Goal: Task Accomplishment & Management: Use online tool/utility

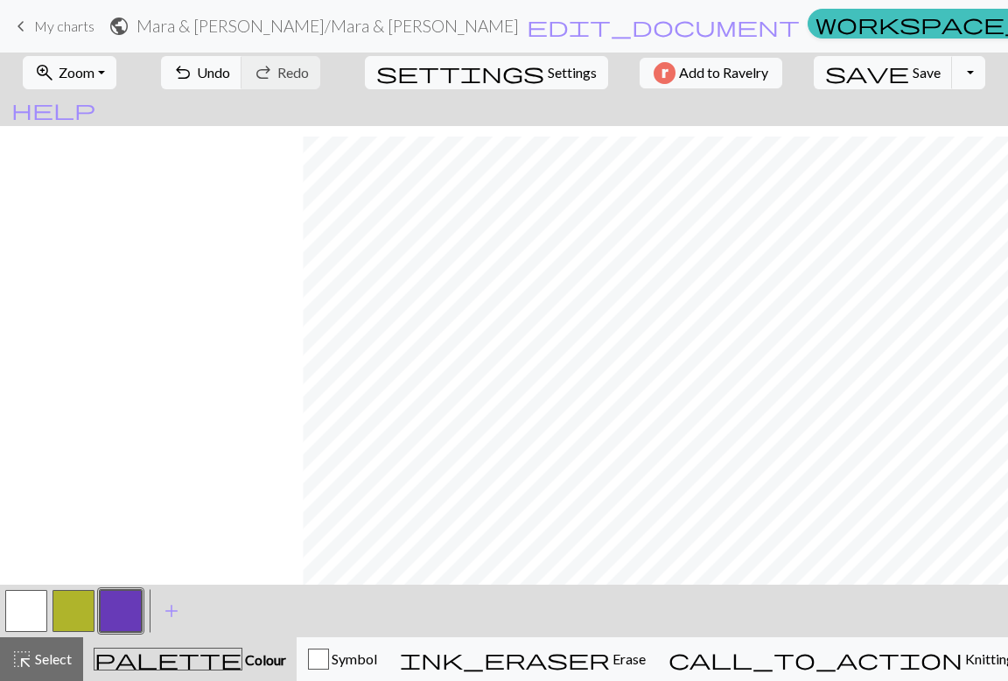
scroll to position [11, 303]
click at [31, 611] on button "button" at bounding box center [26, 611] width 42 height 42
click at [124, 599] on button "button" at bounding box center [121, 611] width 42 height 42
click at [39, 610] on button "button" at bounding box center [26, 611] width 42 height 42
click at [128, 596] on button "button" at bounding box center [121, 611] width 42 height 42
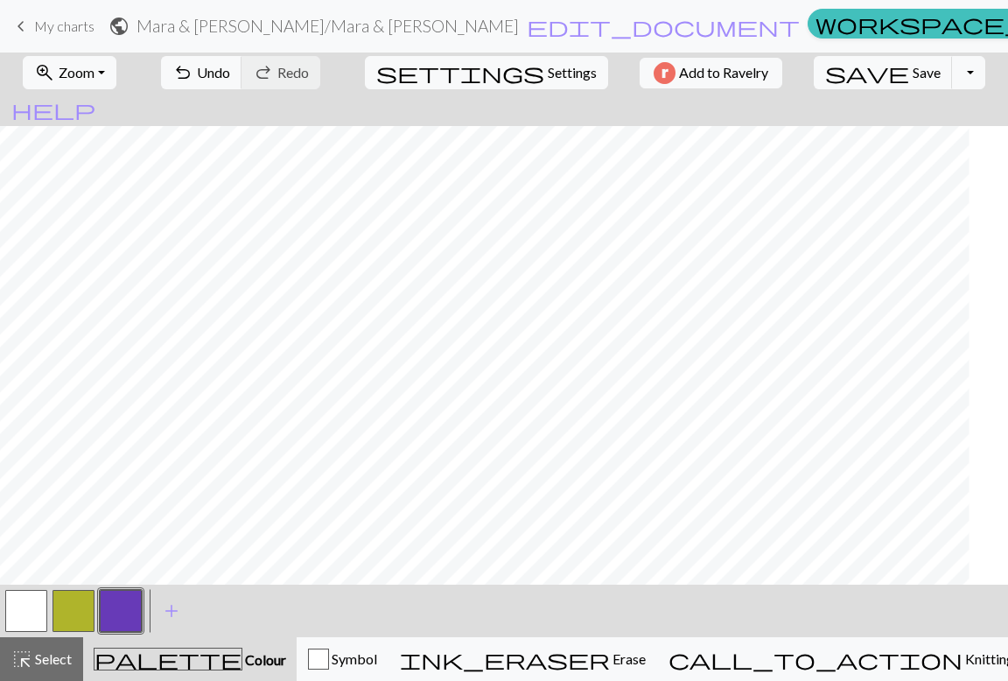
scroll to position [625, 0]
click at [43, 651] on span "Select" at bounding box center [51, 658] width 39 height 17
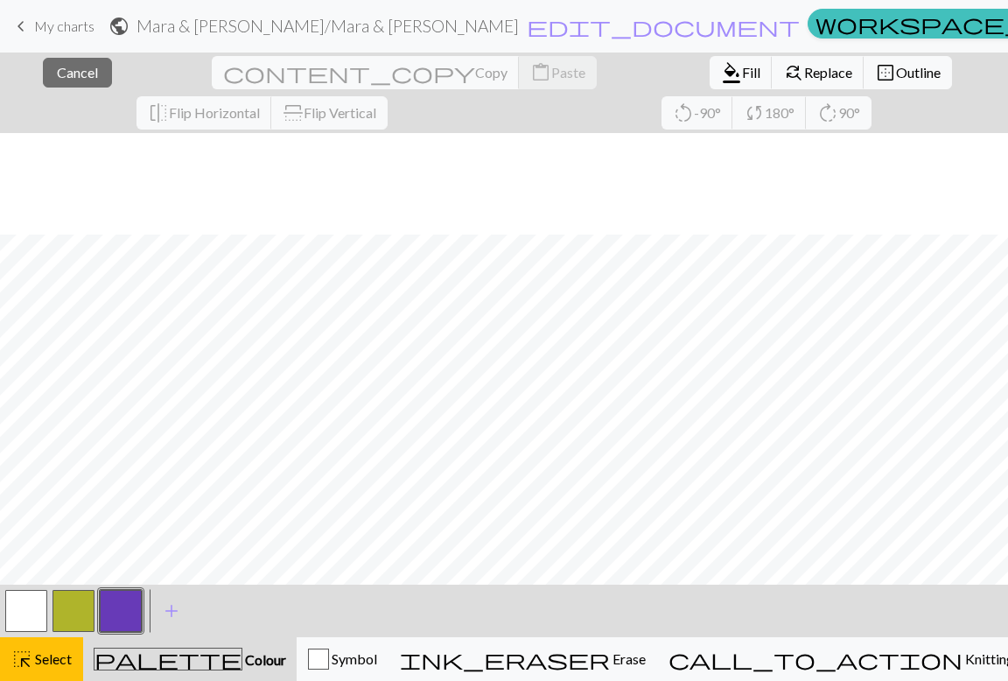
scroll to position [468, 0]
click at [79, 602] on button "button" at bounding box center [74, 611] width 42 height 42
click at [35, 608] on button "button" at bounding box center [26, 611] width 42 height 42
click at [129, 607] on button "button" at bounding box center [121, 611] width 42 height 42
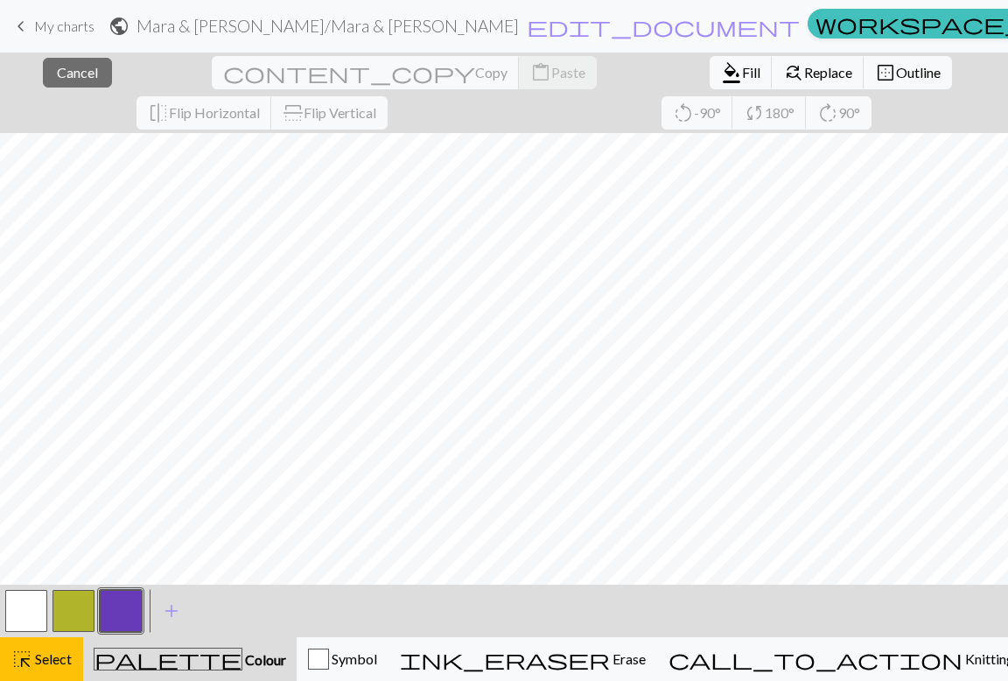
click at [106, 620] on button "button" at bounding box center [121, 611] width 42 height 42
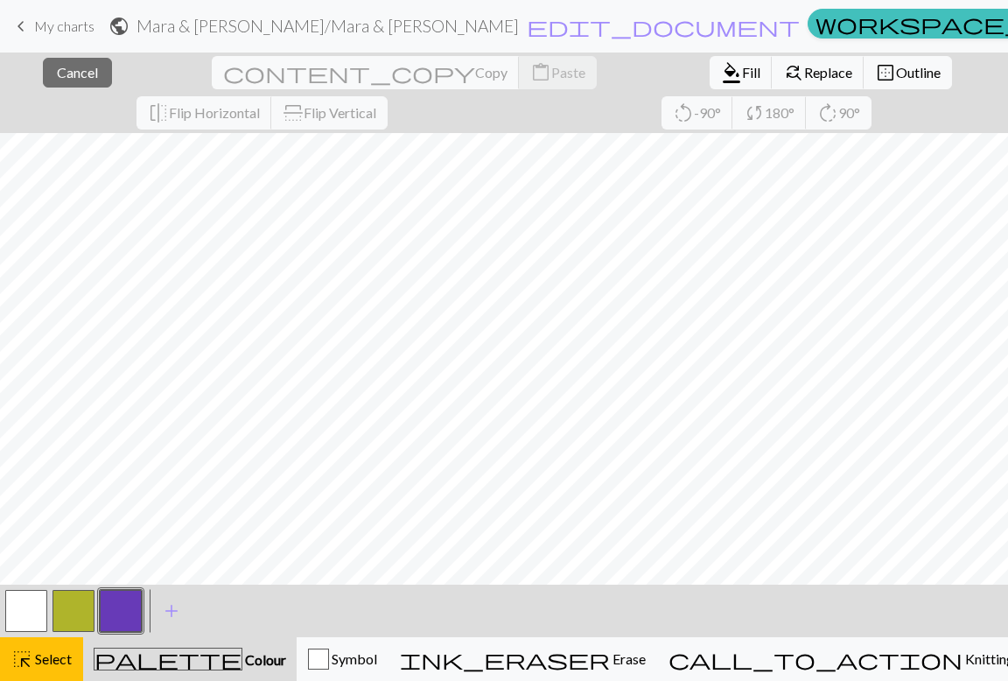
click at [182, 655] on span "palette" at bounding box center [168, 659] width 147 height 25
click at [112, 597] on button "button" at bounding box center [121, 611] width 42 height 42
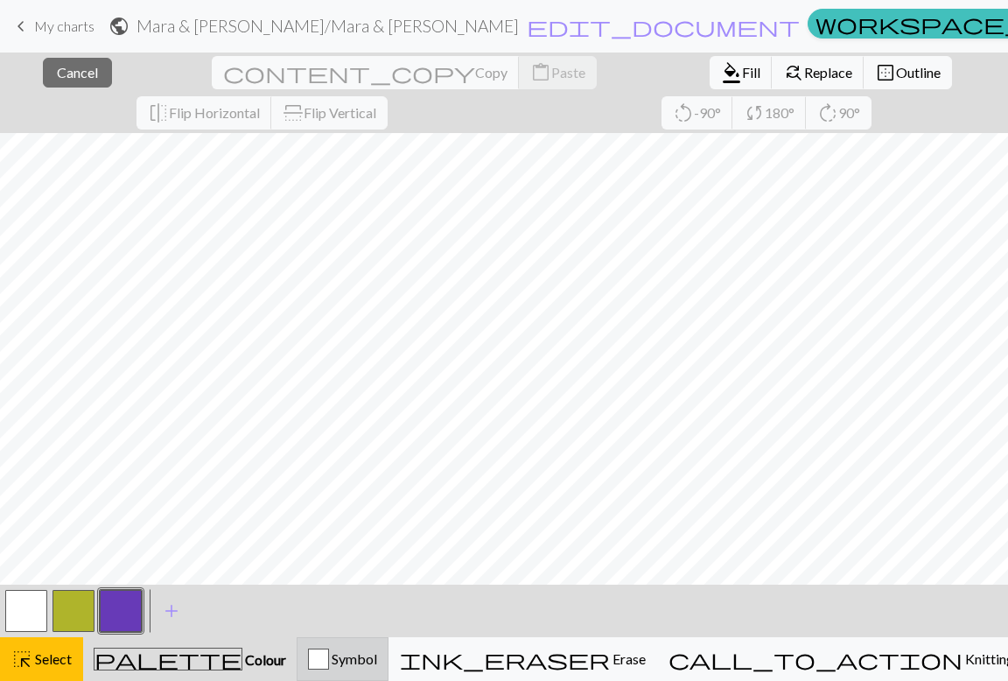
click at [377, 650] on div "Symbol" at bounding box center [342, 658] width 69 height 21
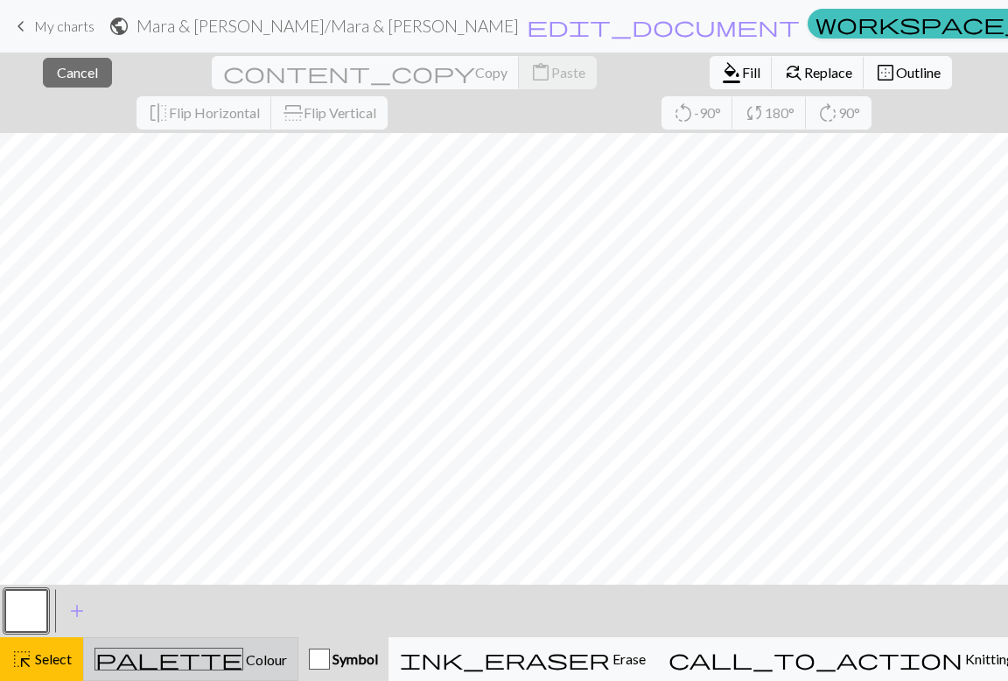
click at [243, 662] on span "Colour" at bounding box center [265, 659] width 44 height 17
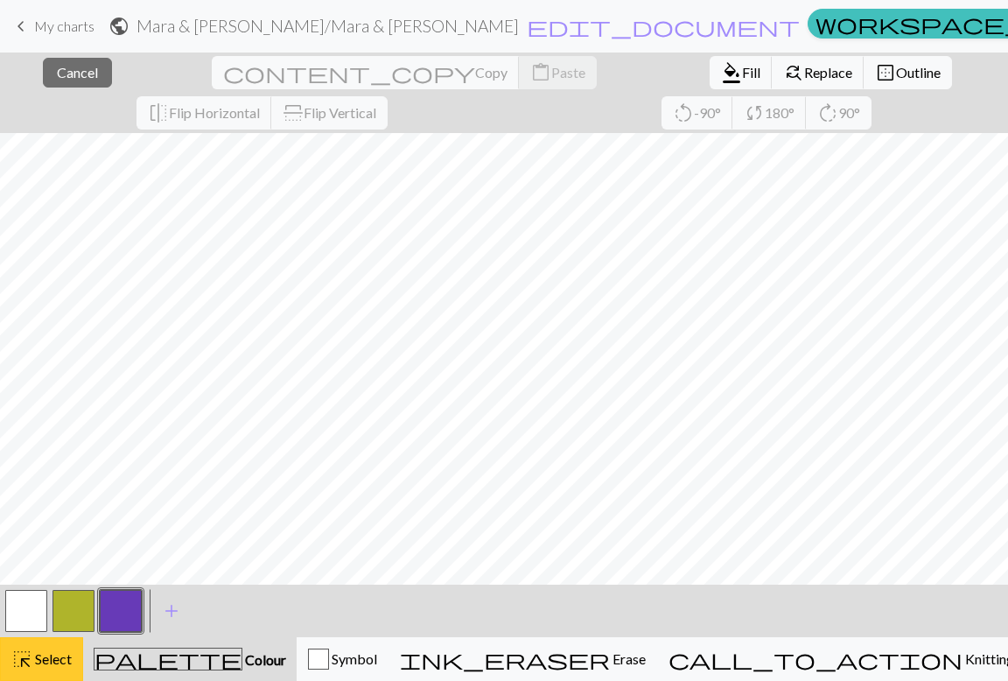
click at [63, 656] on span "Select" at bounding box center [51, 658] width 39 height 17
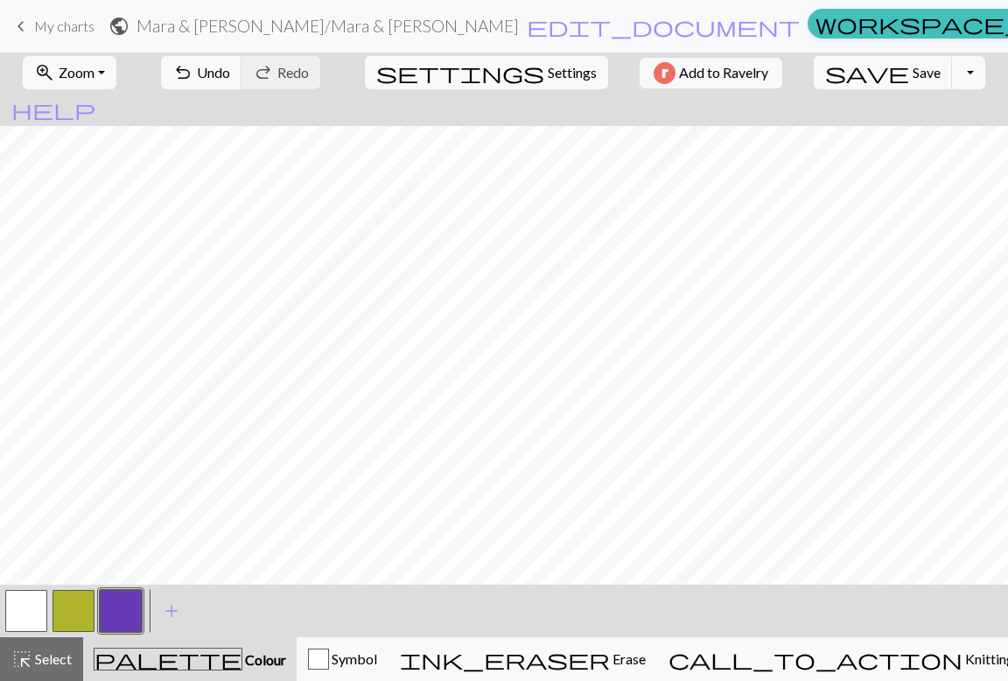
click at [26, 606] on button "button" at bounding box center [26, 611] width 42 height 42
click at [119, 617] on button "button" at bounding box center [121, 611] width 42 height 42
click at [67, 670] on button "highlight_alt Select Select" at bounding box center [41, 659] width 83 height 44
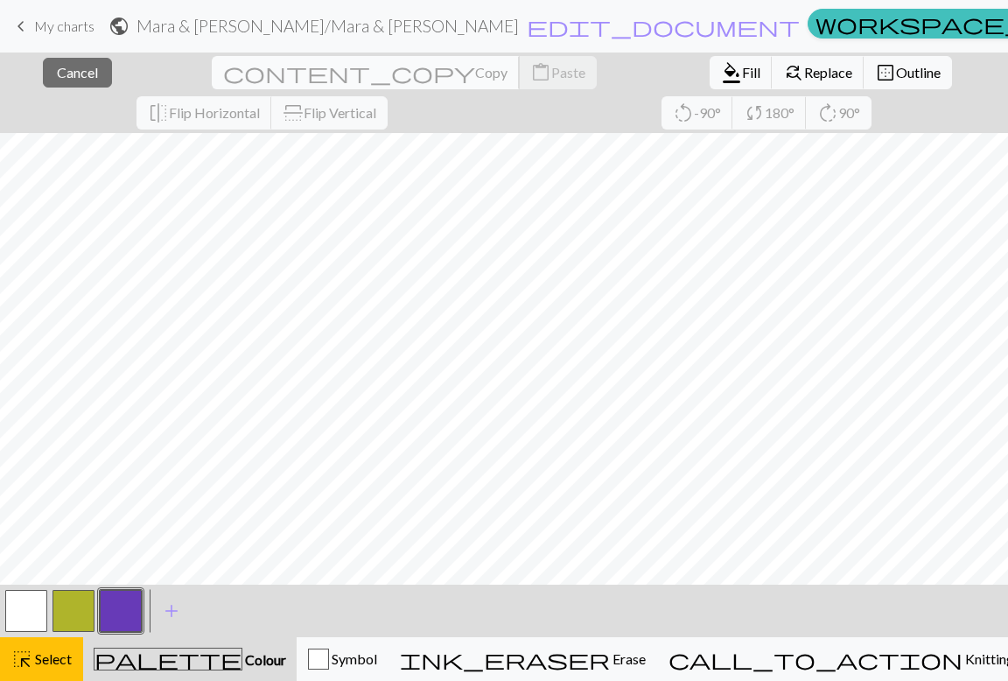
click at [475, 70] on span "Copy" at bounding box center [491, 72] width 32 height 17
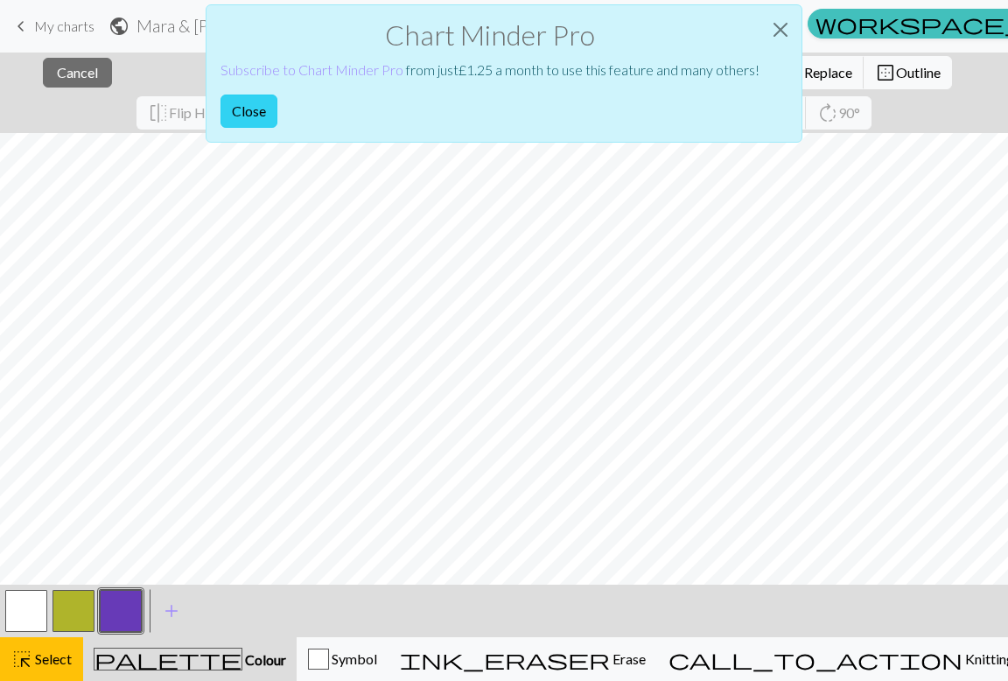
click at [259, 110] on button "Close" at bounding box center [249, 111] width 57 height 33
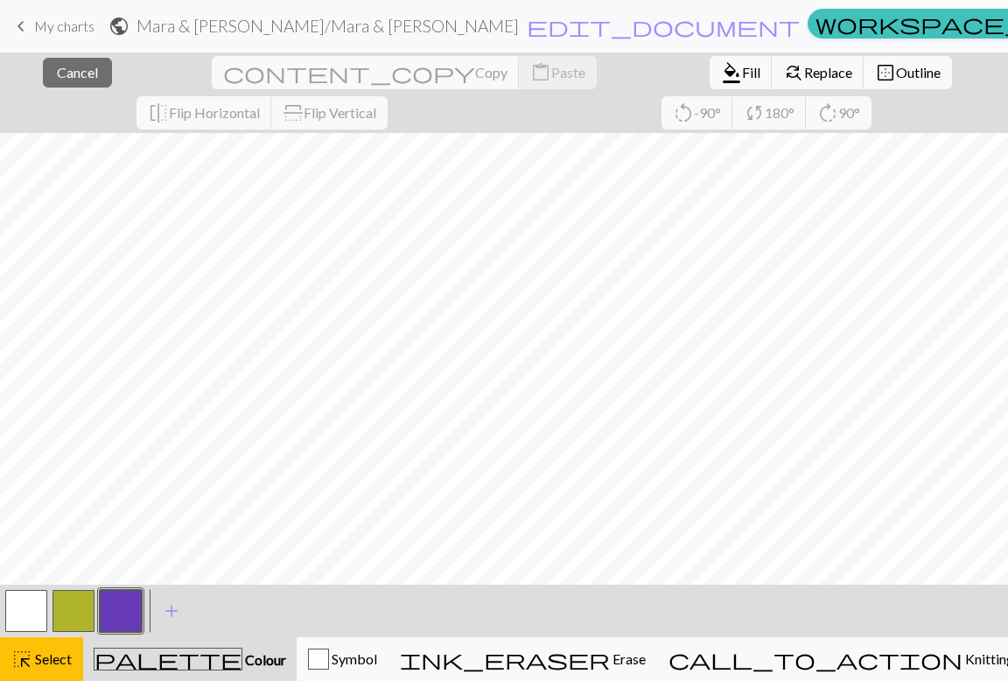
click at [184, 661] on span "palette" at bounding box center [168, 659] width 147 height 25
click at [67, 651] on span "Select" at bounding box center [51, 658] width 39 height 17
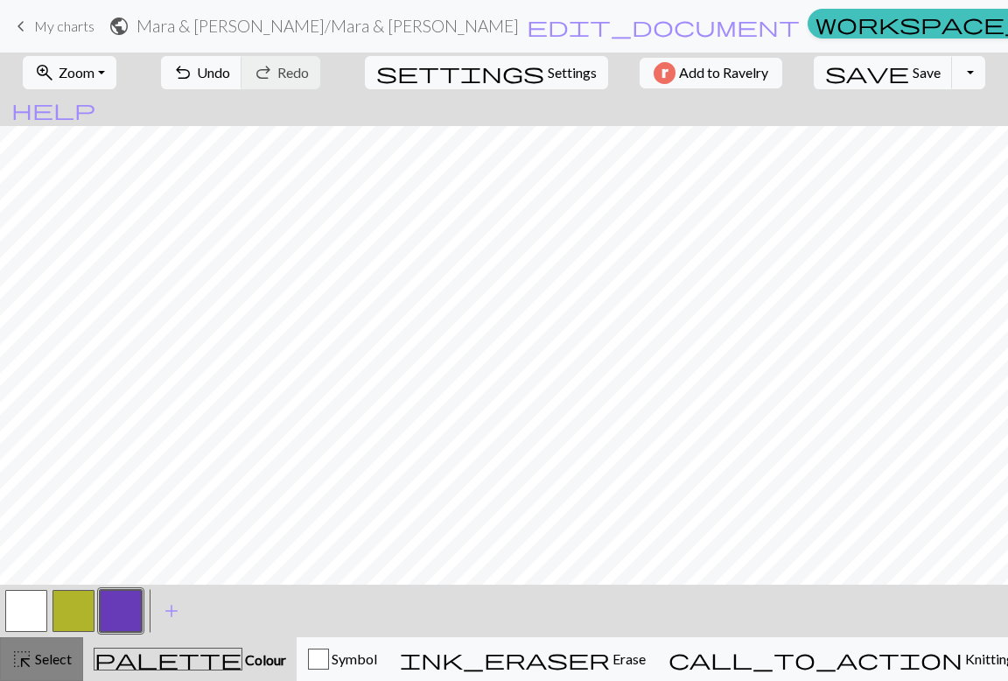
click at [66, 655] on span "Select" at bounding box center [51, 658] width 39 height 17
click at [25, 621] on button "button" at bounding box center [26, 611] width 42 height 42
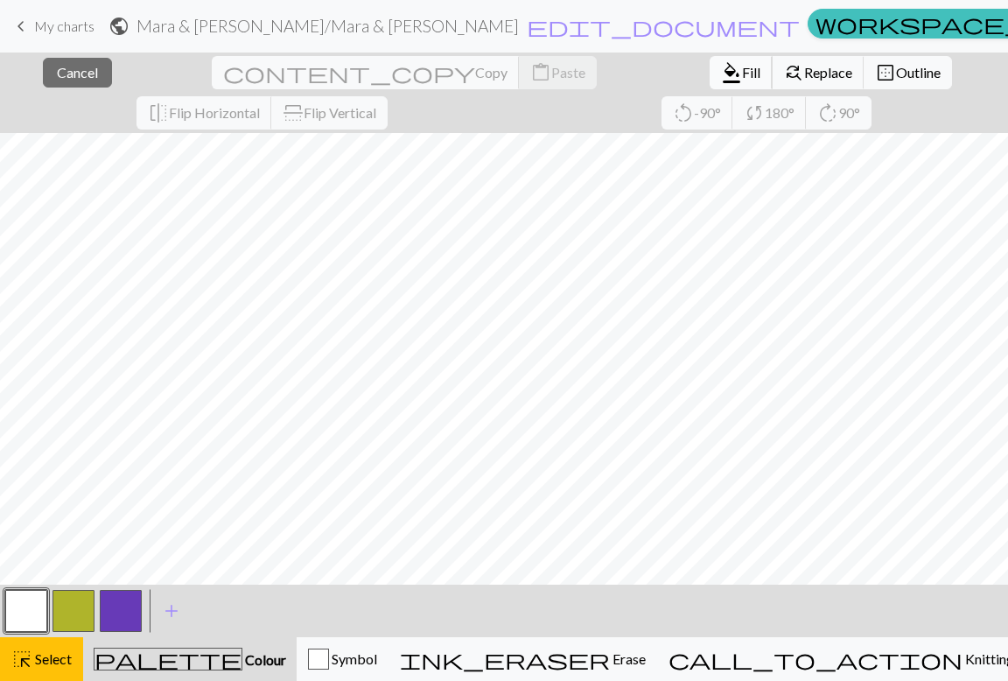
click at [710, 61] on button "format_color_fill Fill" at bounding box center [741, 72] width 63 height 33
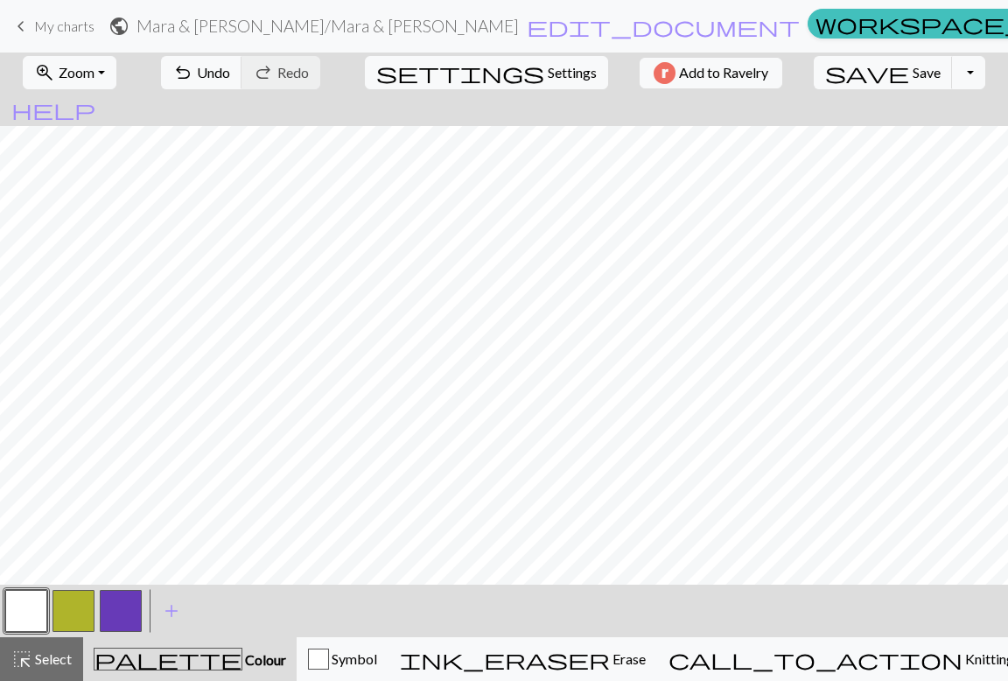
click at [126, 600] on button "button" at bounding box center [121, 611] width 42 height 42
click at [25, 612] on button "button" at bounding box center [26, 611] width 42 height 42
click at [113, 611] on button "button" at bounding box center [121, 611] width 42 height 42
click at [913, 74] on span "Save" at bounding box center [927, 72] width 28 height 17
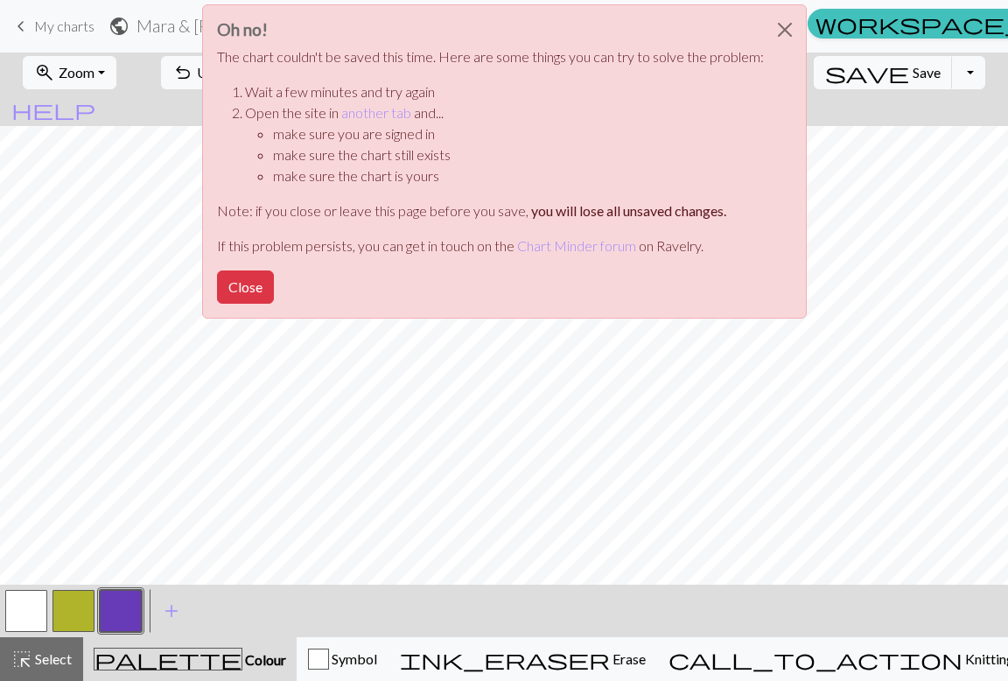
click at [909, 74] on div "Oh no! The chart couldn't be saved this time. Here are some things you can try …" at bounding box center [504, 166] width 1008 height 333
click at [782, 27] on button "Close" at bounding box center [785, 29] width 42 height 49
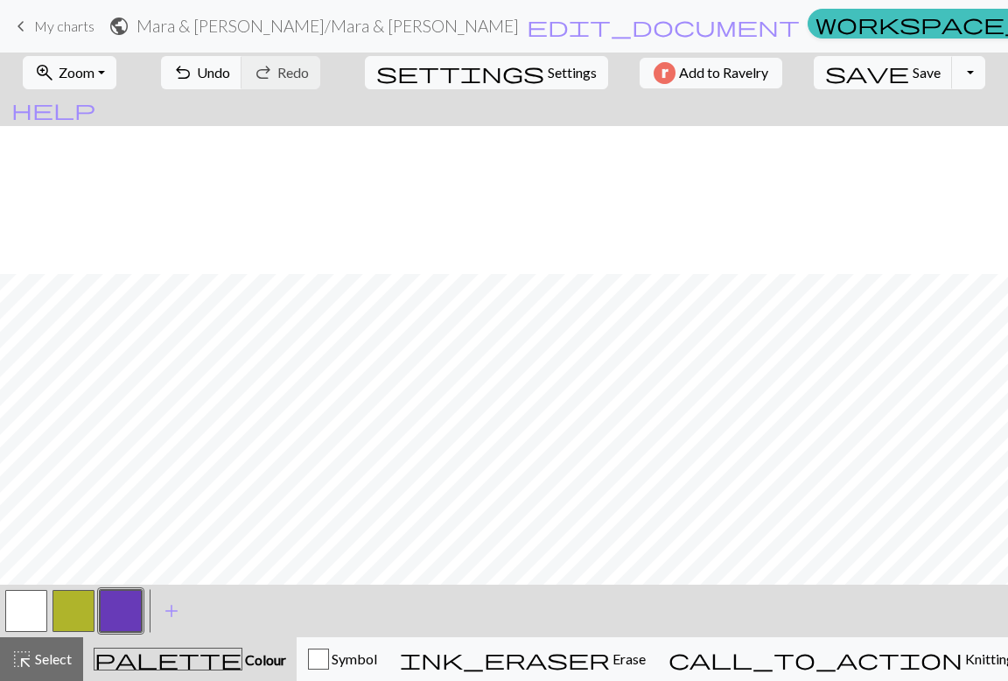
scroll to position [428, 0]
click at [25, 606] on button "button" at bounding box center [26, 611] width 42 height 42
click at [46, 659] on span "Select" at bounding box center [51, 658] width 39 height 17
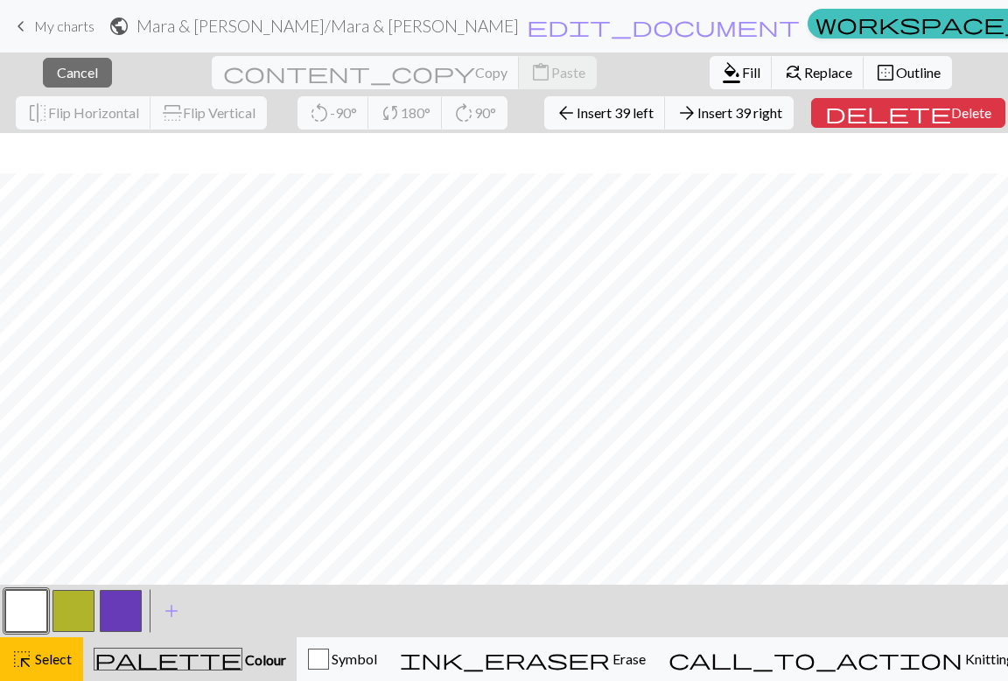
scroll to position [468, 0]
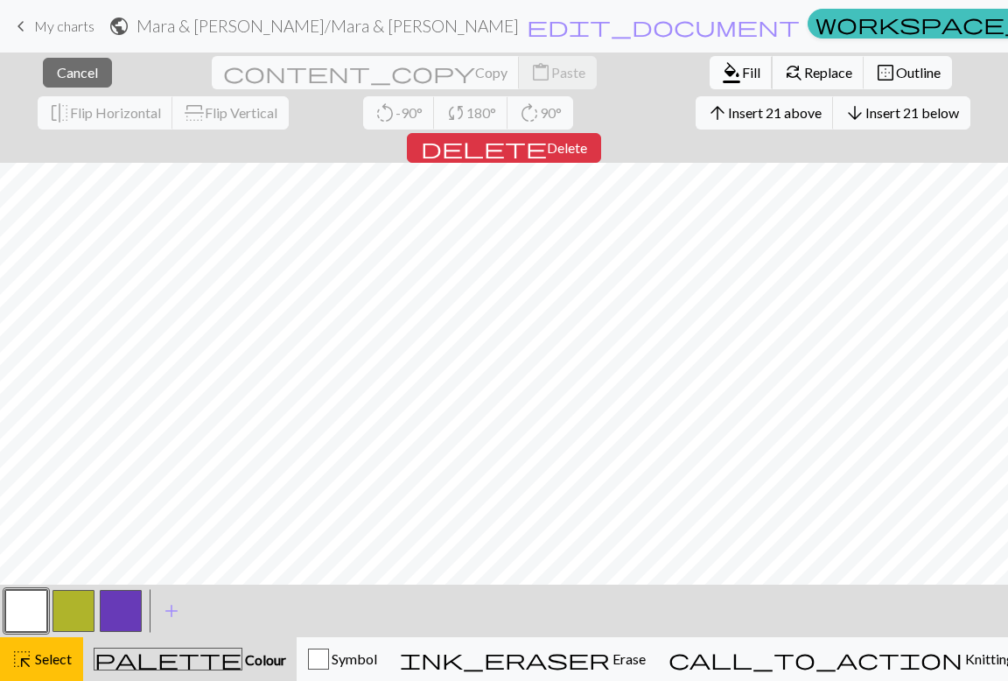
click at [742, 75] on span "Fill" at bounding box center [751, 72] width 18 height 17
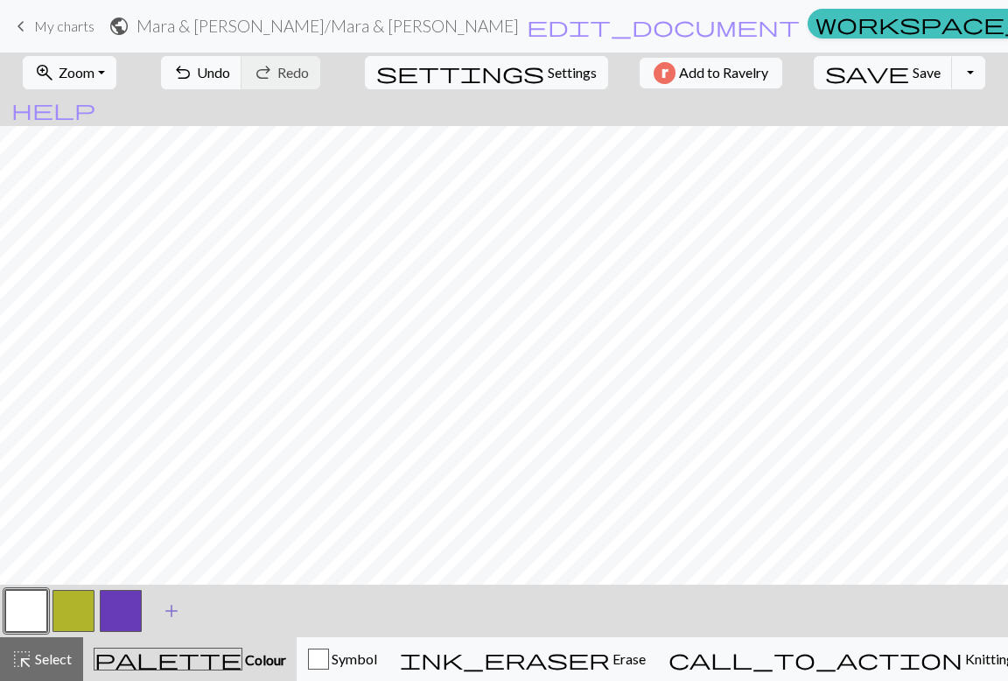
click at [165, 611] on span "add" at bounding box center [171, 611] width 21 height 25
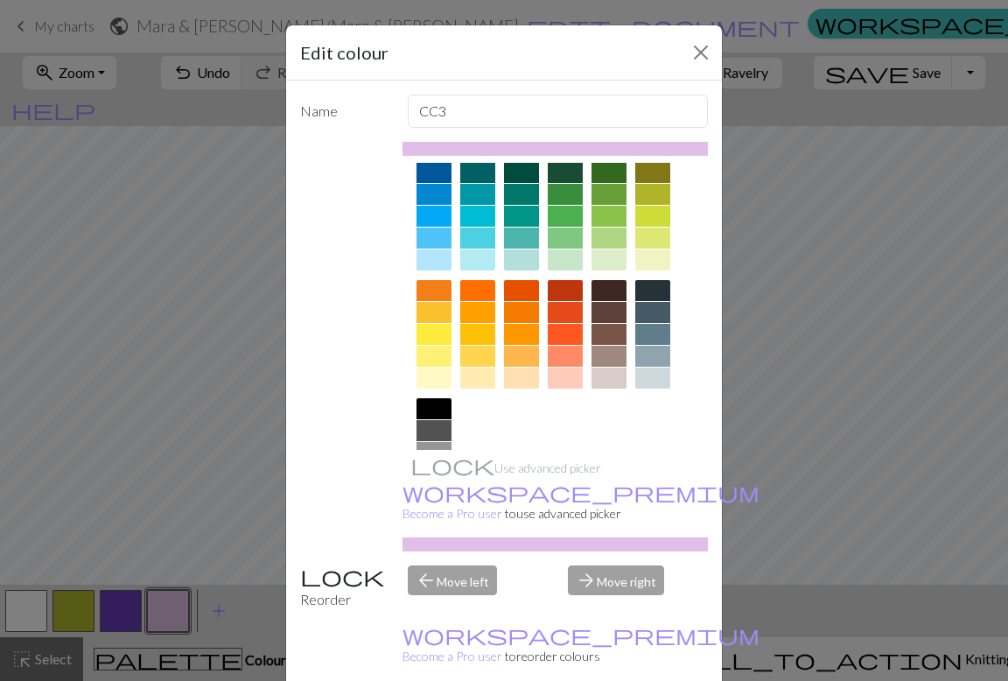
scroll to position [158, 0]
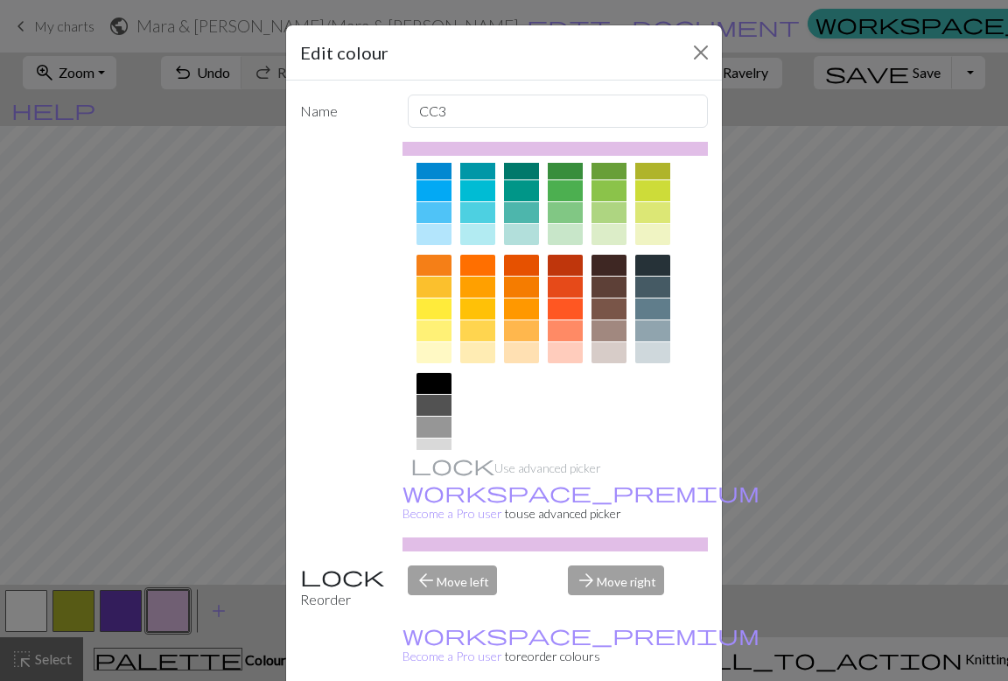
click at [651, 349] on div at bounding box center [652, 352] width 35 height 21
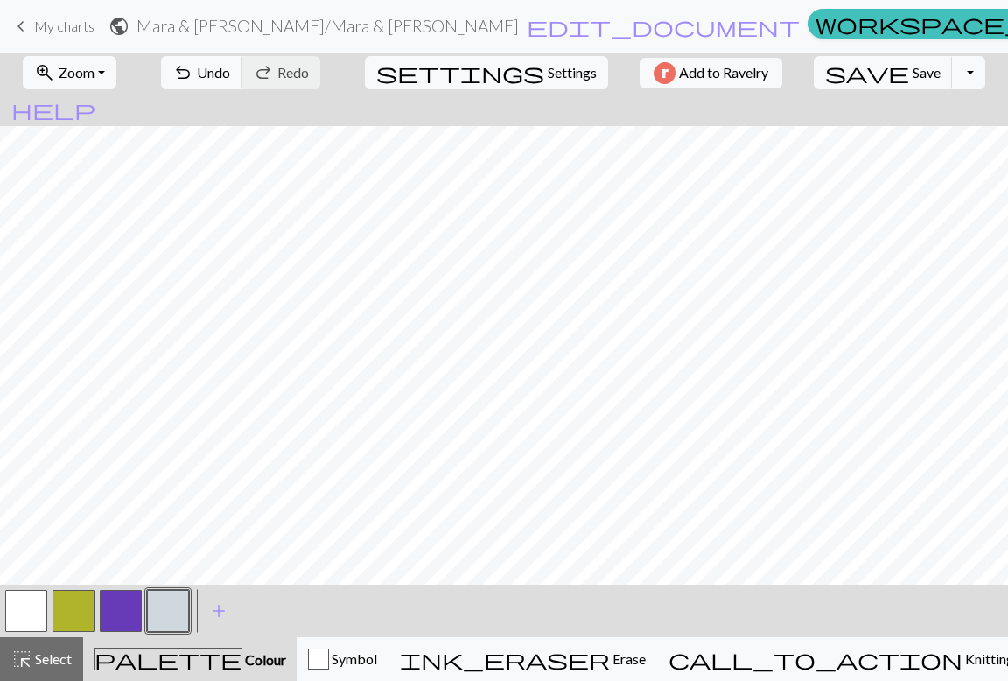
click at [108, 614] on button "button" at bounding box center [121, 611] width 42 height 42
click at [128, 601] on button "button" at bounding box center [121, 611] width 42 height 42
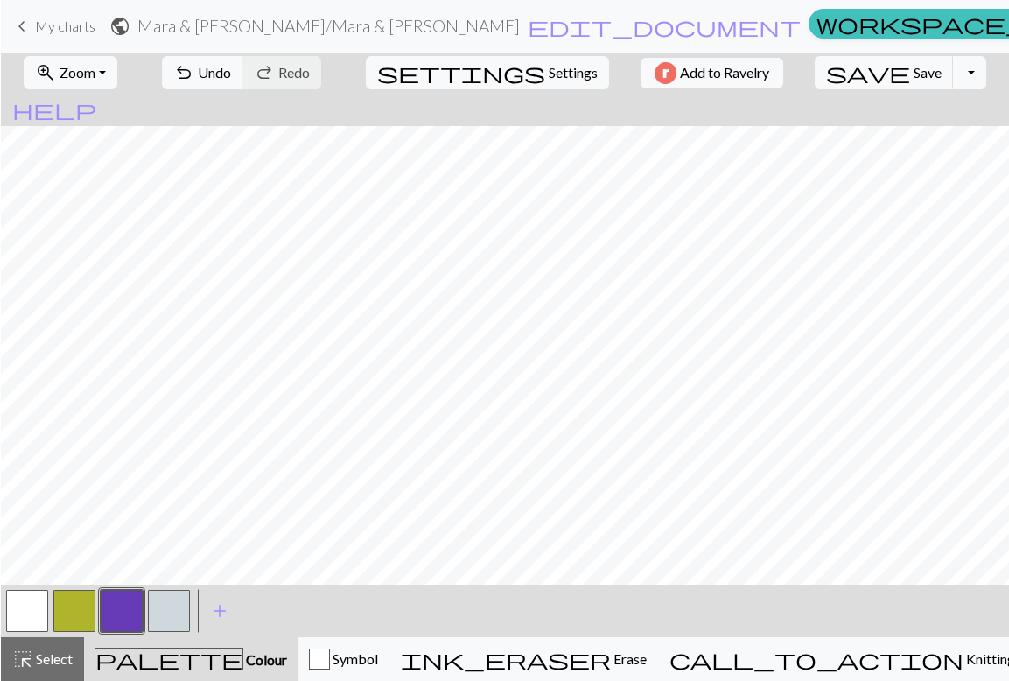
scroll to position [428, 0]
click at [68, 27] on span "My charts" at bounding box center [64, 26] width 60 height 17
click at [30, 607] on button "button" at bounding box center [26, 611] width 42 height 42
click at [123, 605] on button "button" at bounding box center [121, 611] width 42 height 42
click at [22, 606] on button "button" at bounding box center [26, 611] width 42 height 42
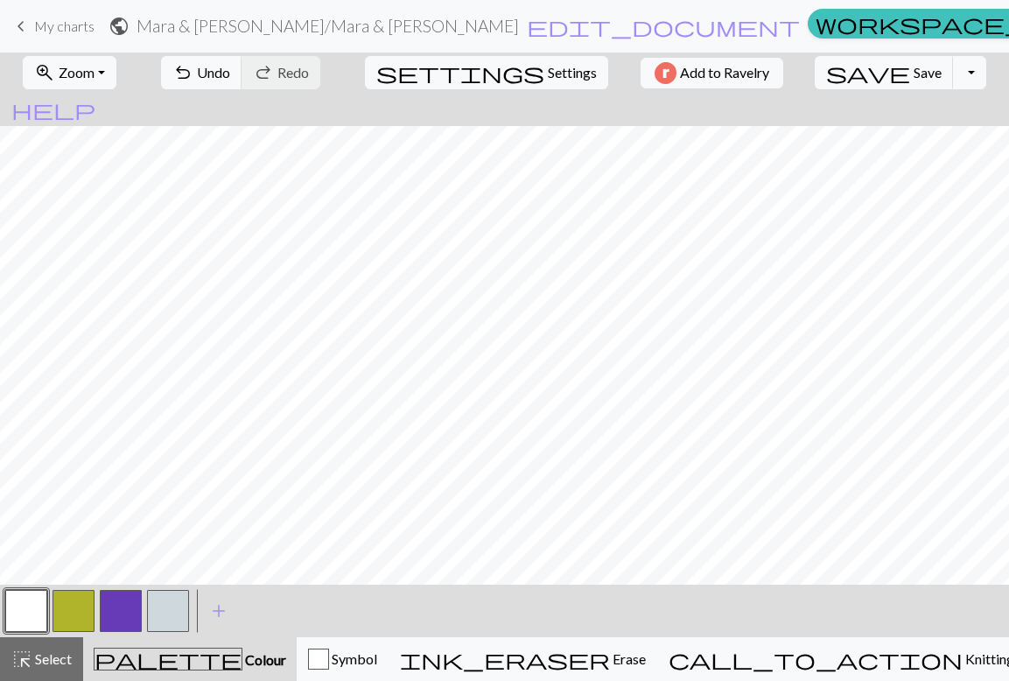
click at [116, 599] on button "button" at bounding box center [121, 611] width 42 height 42
click at [27, 610] on button "button" at bounding box center [26, 611] width 42 height 42
click at [122, 609] on button "button" at bounding box center [121, 611] width 42 height 42
click at [9, 606] on button "button" at bounding box center [26, 611] width 42 height 42
click at [116, 606] on button "button" at bounding box center [121, 611] width 42 height 42
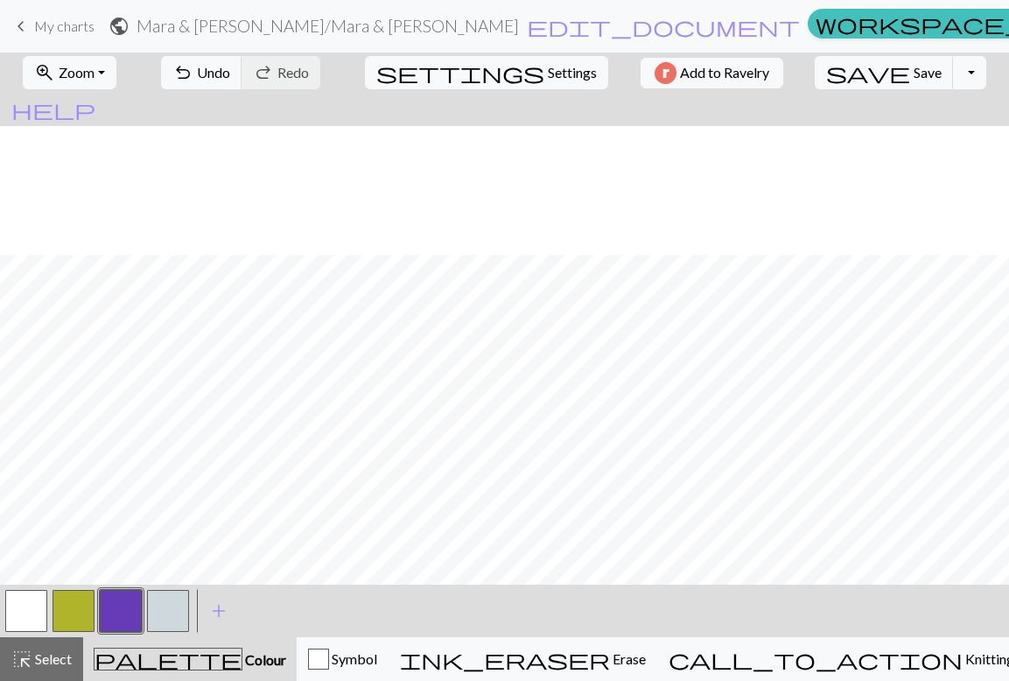
scroll to position [557, 0]
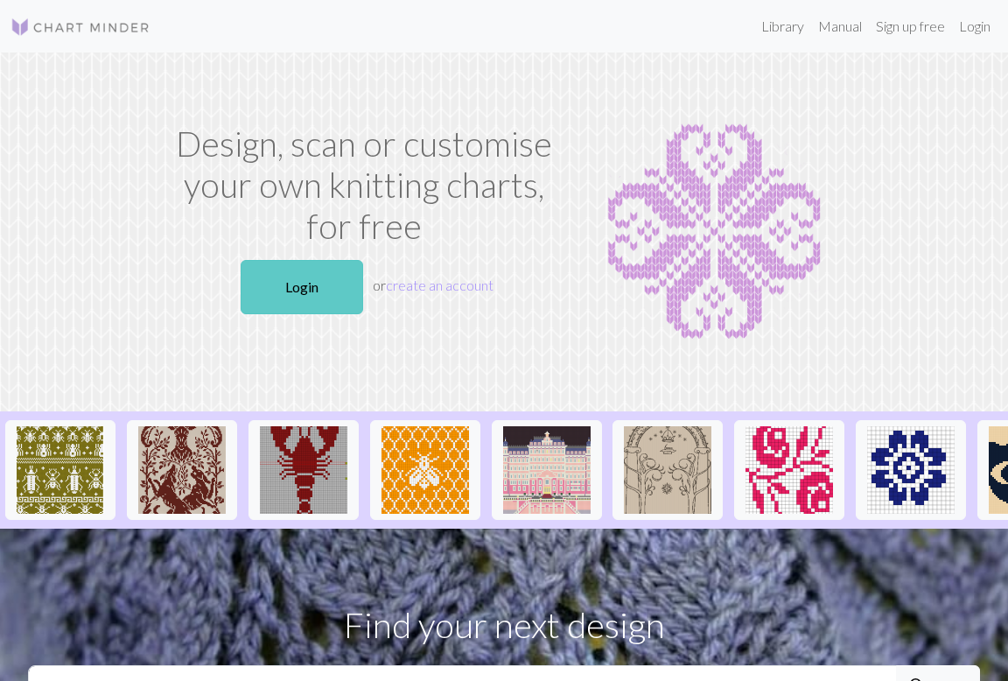
click at [326, 296] on link "Login" at bounding box center [302, 287] width 123 height 54
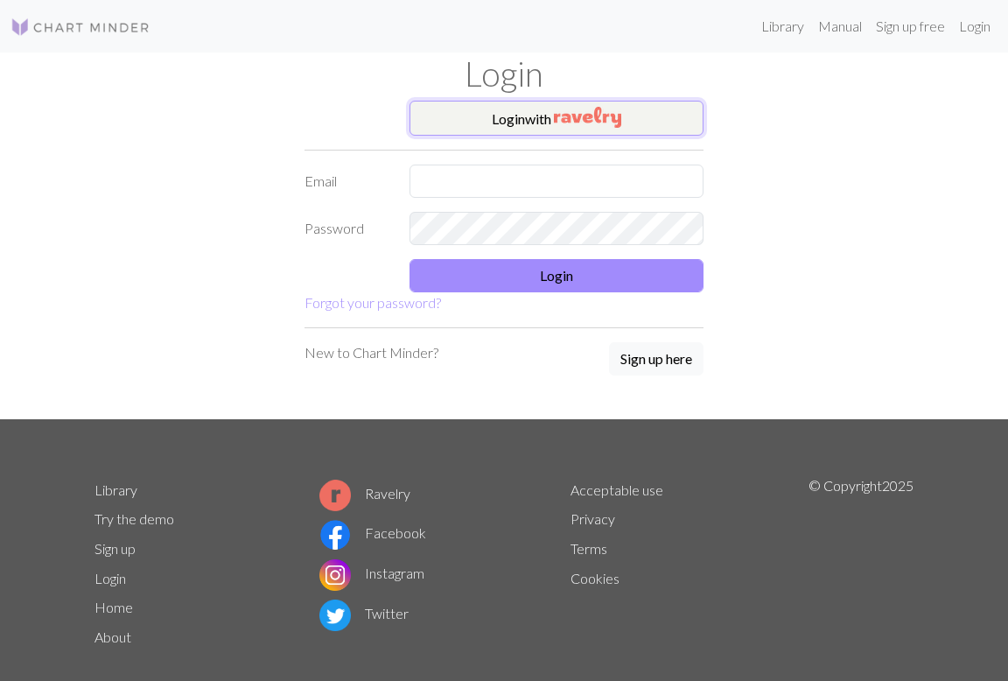
click at [571, 127] on img "button" at bounding box center [587, 117] width 67 height 21
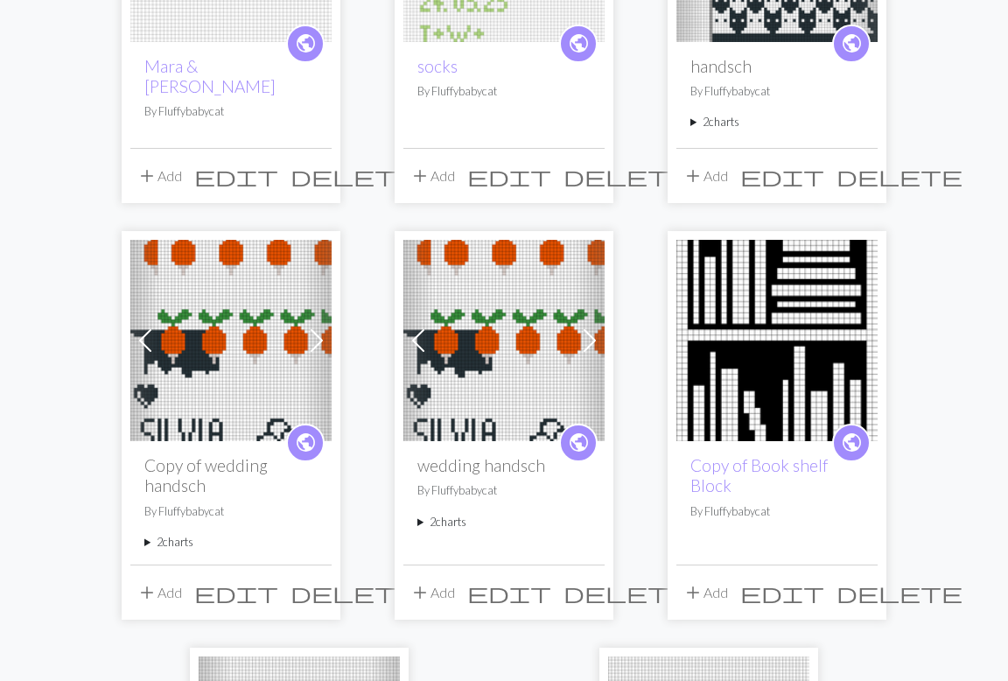
scroll to position [351, 0]
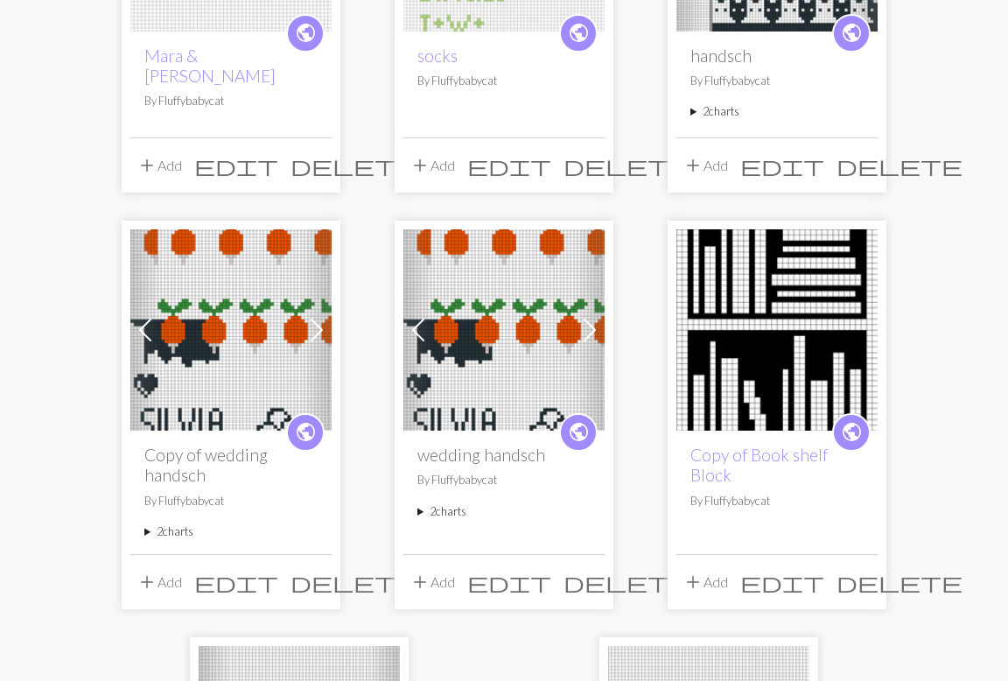
click at [168, 368] on img at bounding box center [230, 329] width 201 height 201
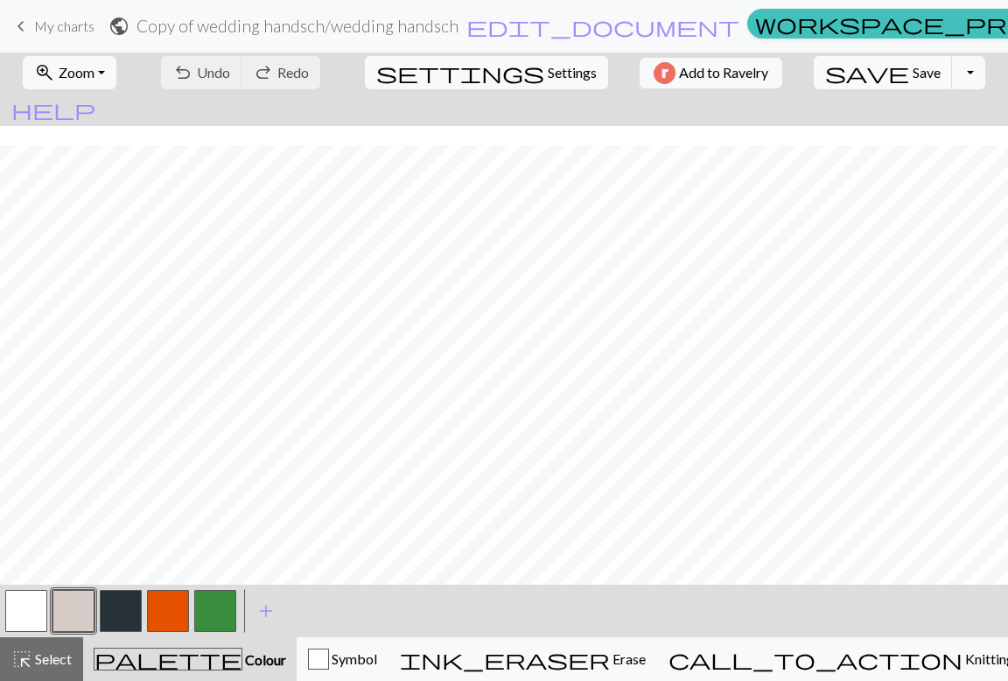
scroll to position [1687, 0]
